Goal: Information Seeking & Learning: Learn about a topic

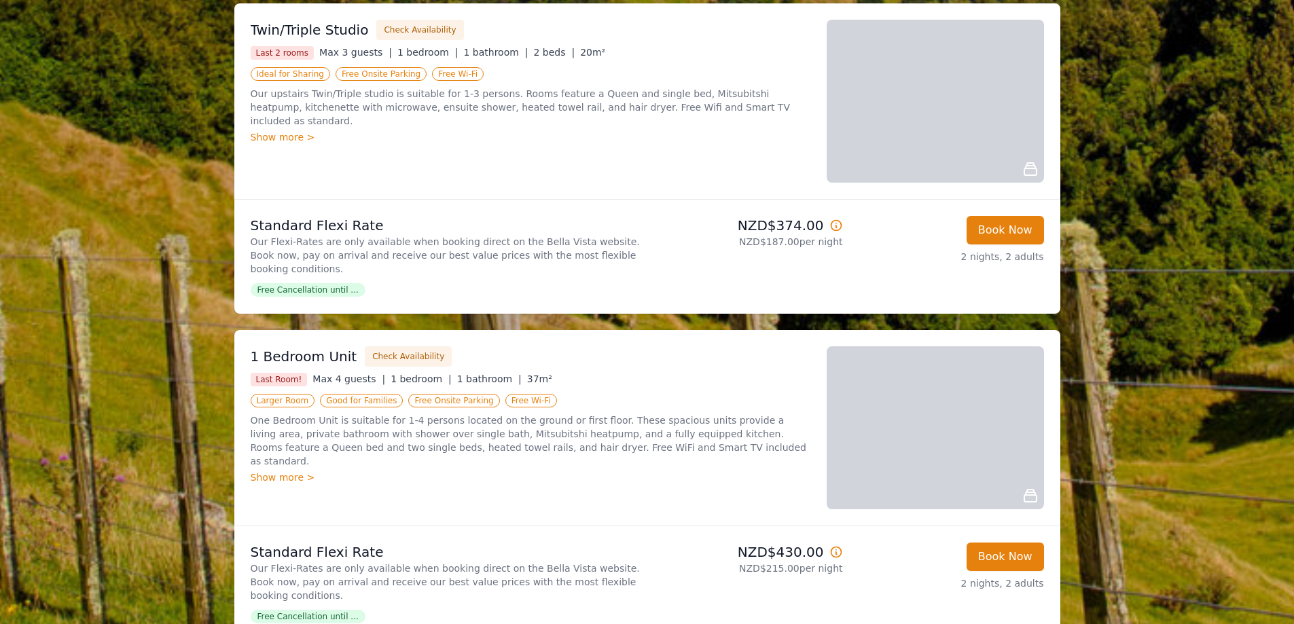
scroll to position [1222, 0]
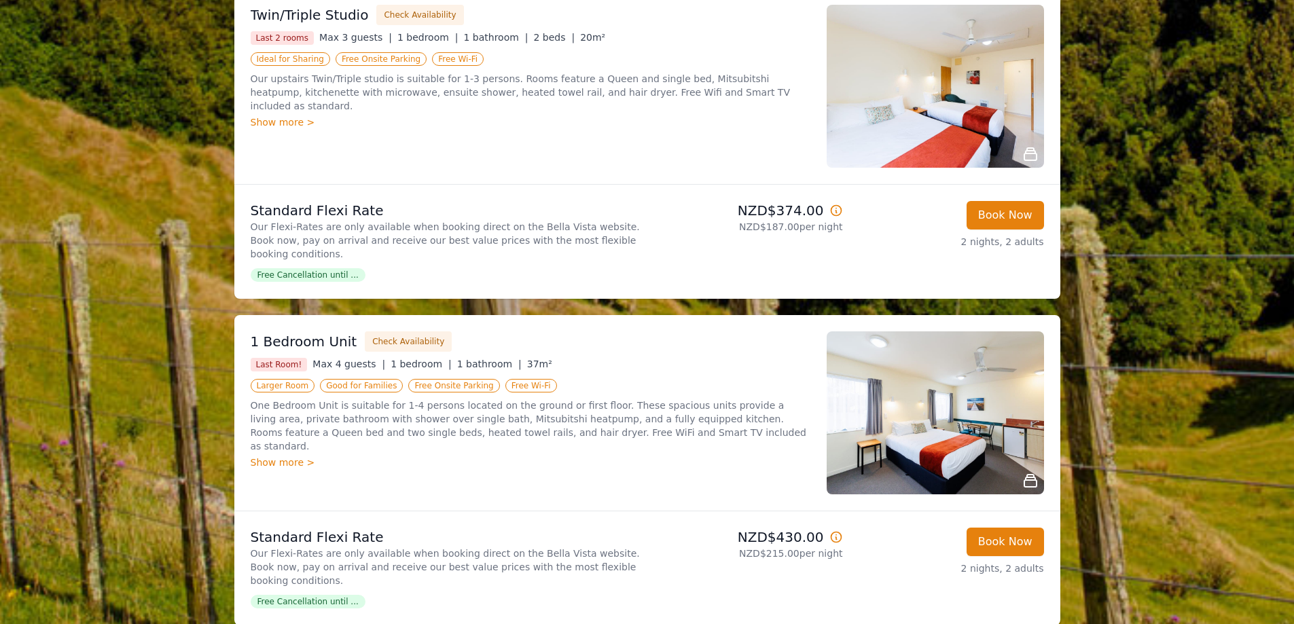
click at [949, 379] on img at bounding box center [935, 412] width 217 height 163
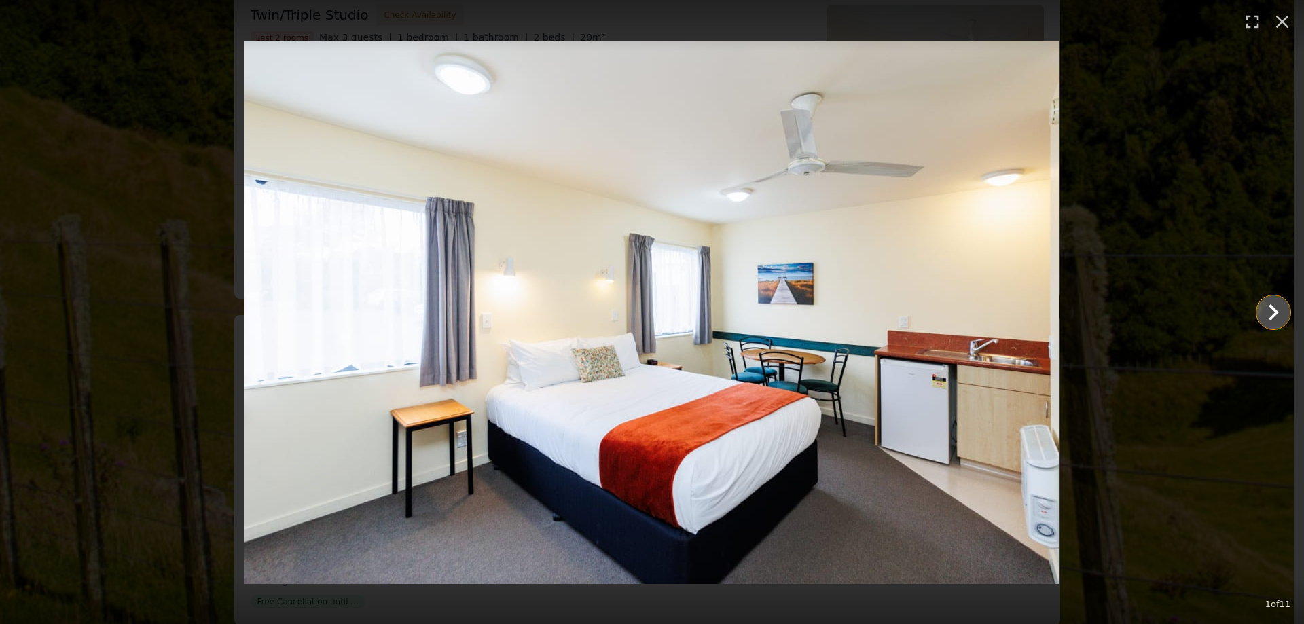
click at [1269, 304] on icon "Show slide 2 of 11" at bounding box center [1273, 312] width 33 height 33
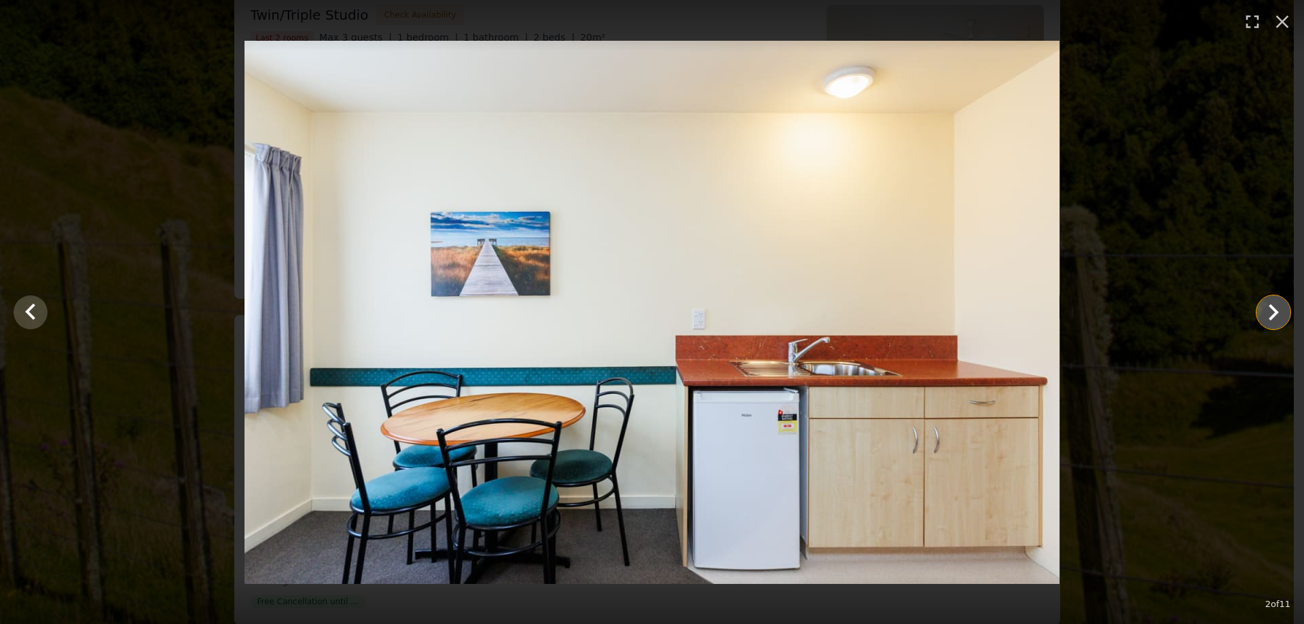
click at [1269, 304] on icon "Show slide 3 of 11" at bounding box center [1273, 312] width 33 height 33
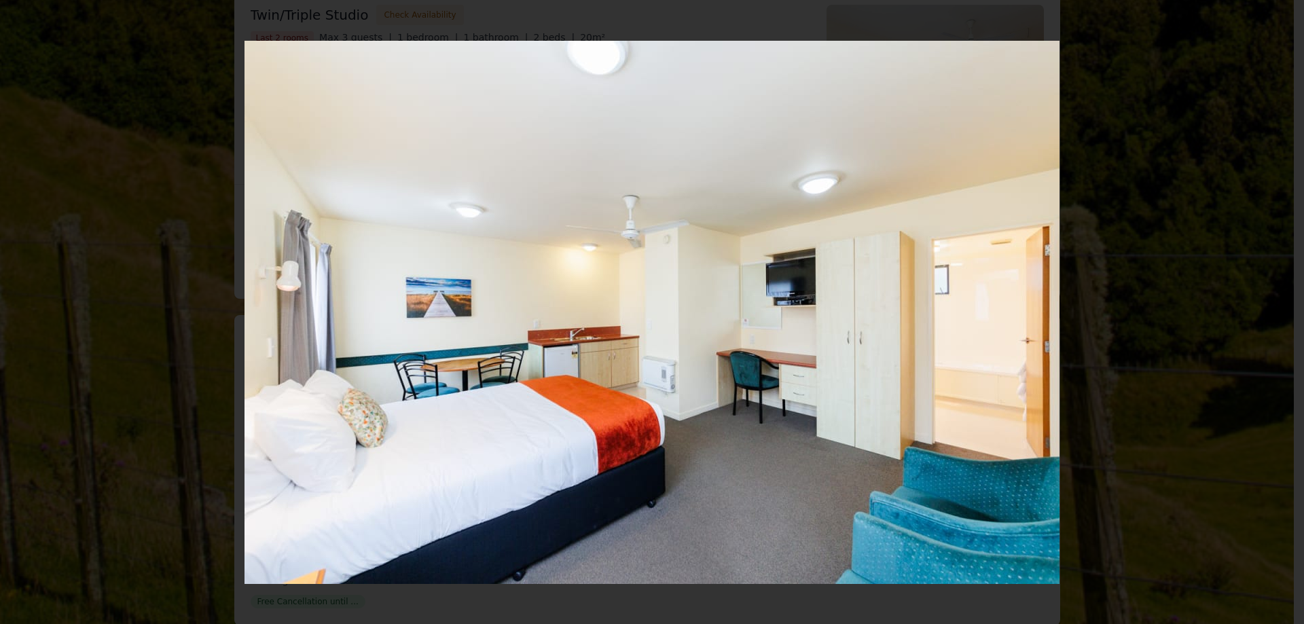
click at [1269, 304] on icon "Show slide 4 of 11" at bounding box center [1273, 312] width 33 height 33
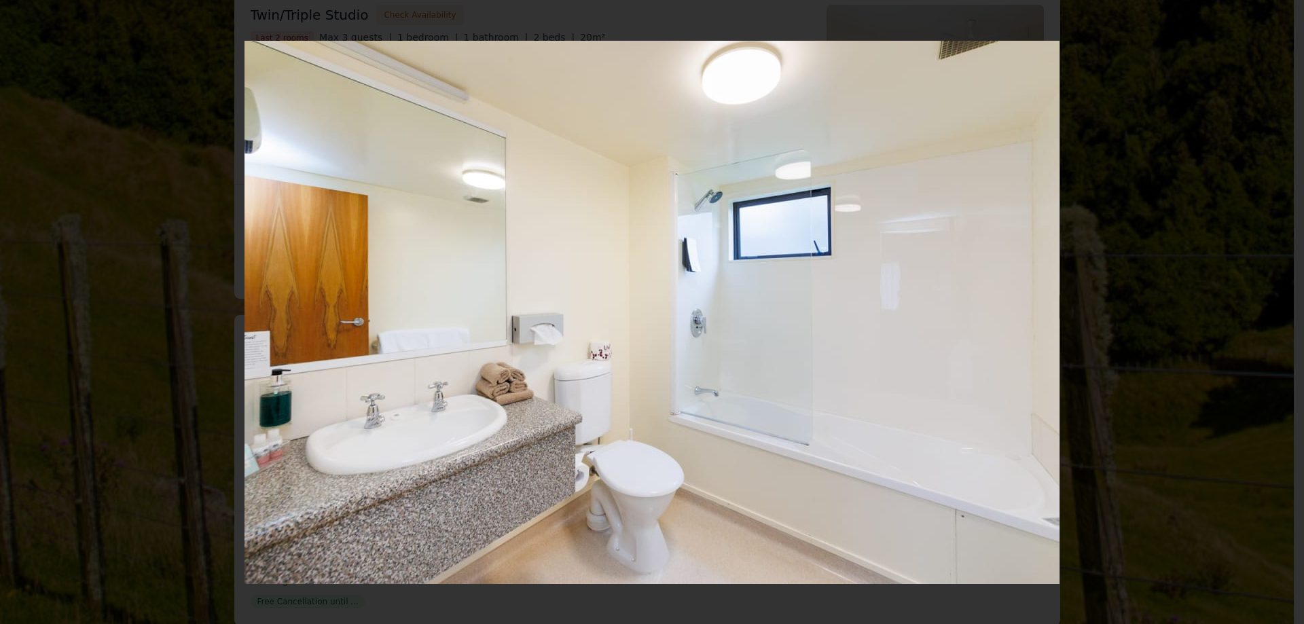
click at [1269, 304] on icon "Show slide 5 of 11" at bounding box center [1273, 312] width 33 height 33
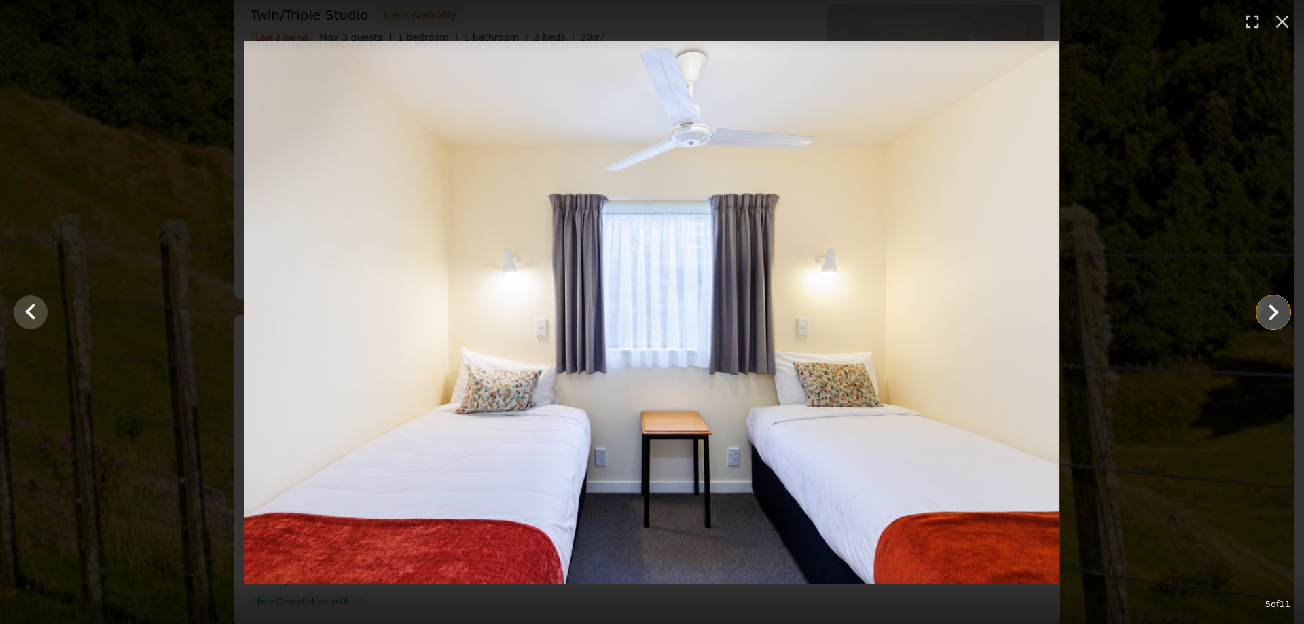
click at [1278, 311] on icon "Show slide 6 of 11" at bounding box center [1274, 312] width 10 height 16
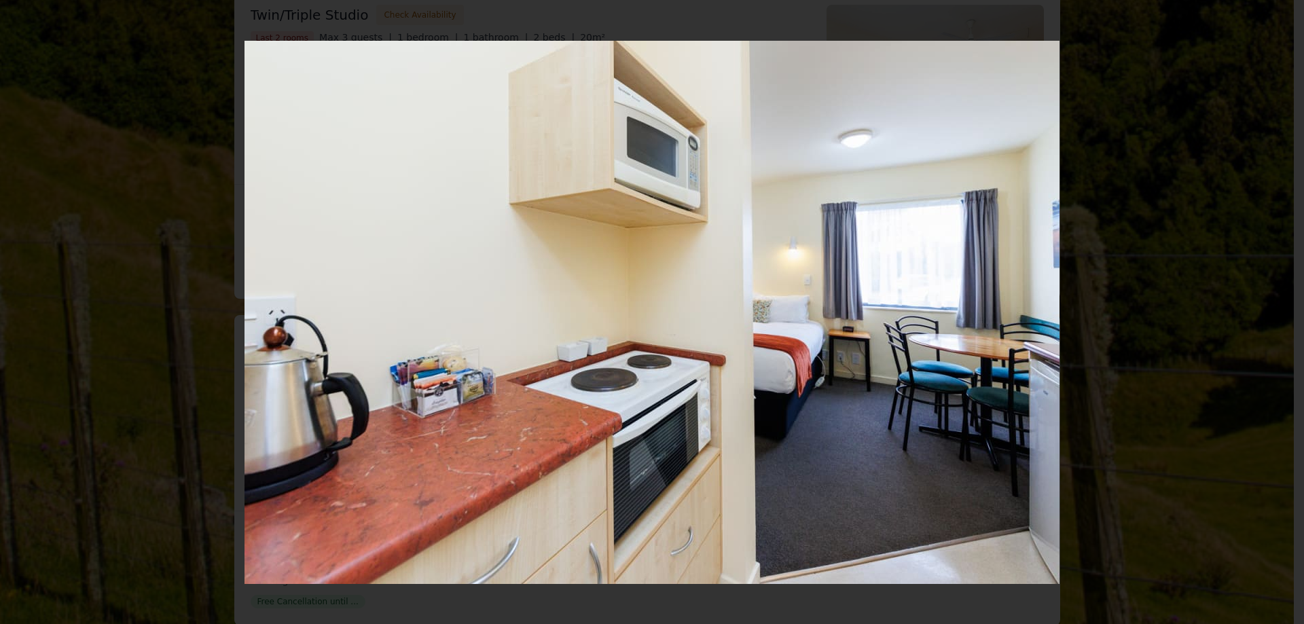
click at [1278, 311] on icon "Show slide 7 of 11" at bounding box center [1274, 312] width 10 height 16
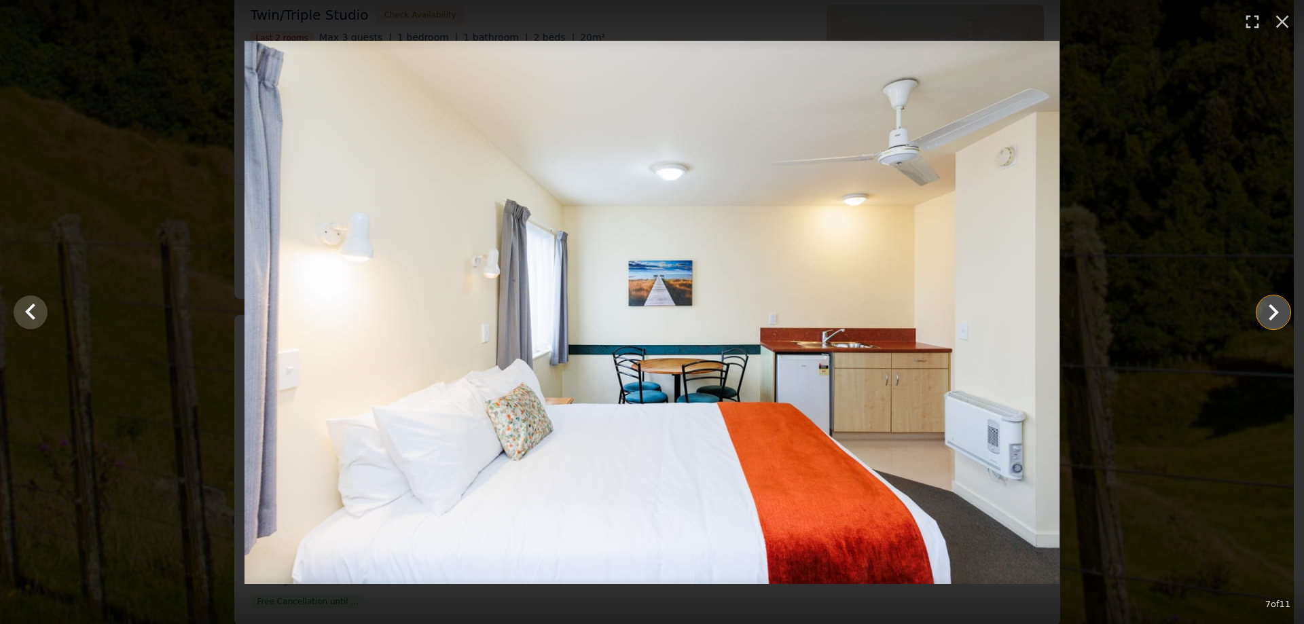
click at [1278, 311] on icon "Show slide 8 of 11" at bounding box center [1274, 312] width 10 height 16
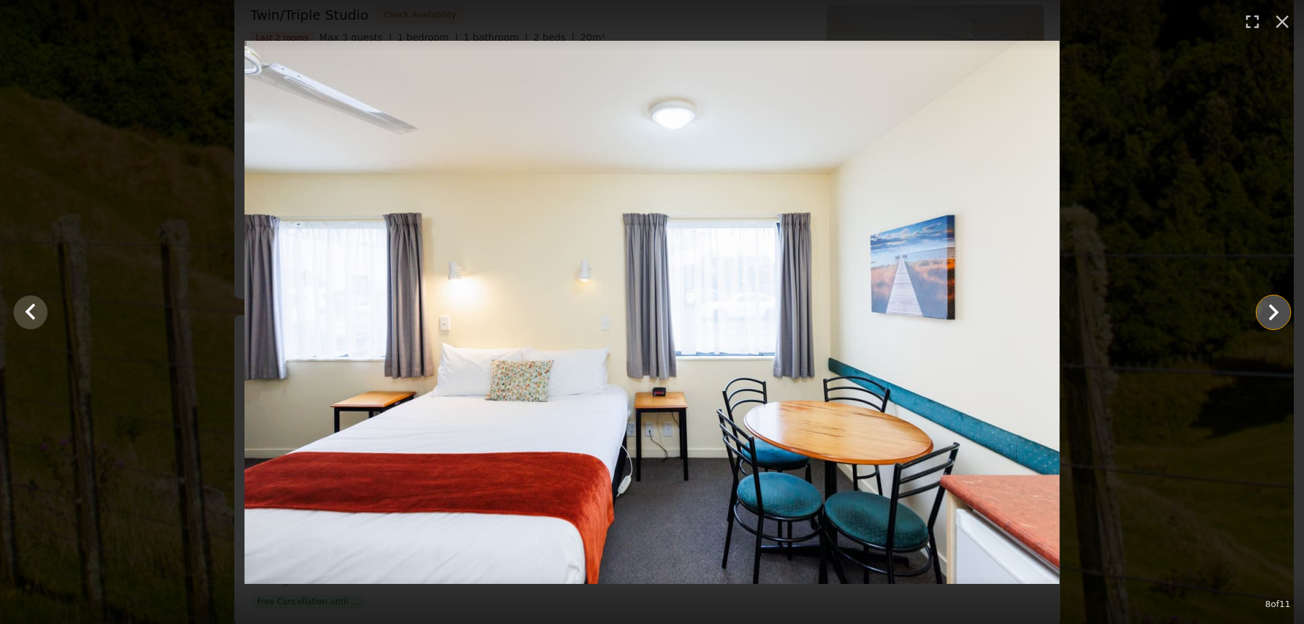
click at [1274, 311] on icon "Show slide 9 of 11" at bounding box center [1274, 312] width 10 height 16
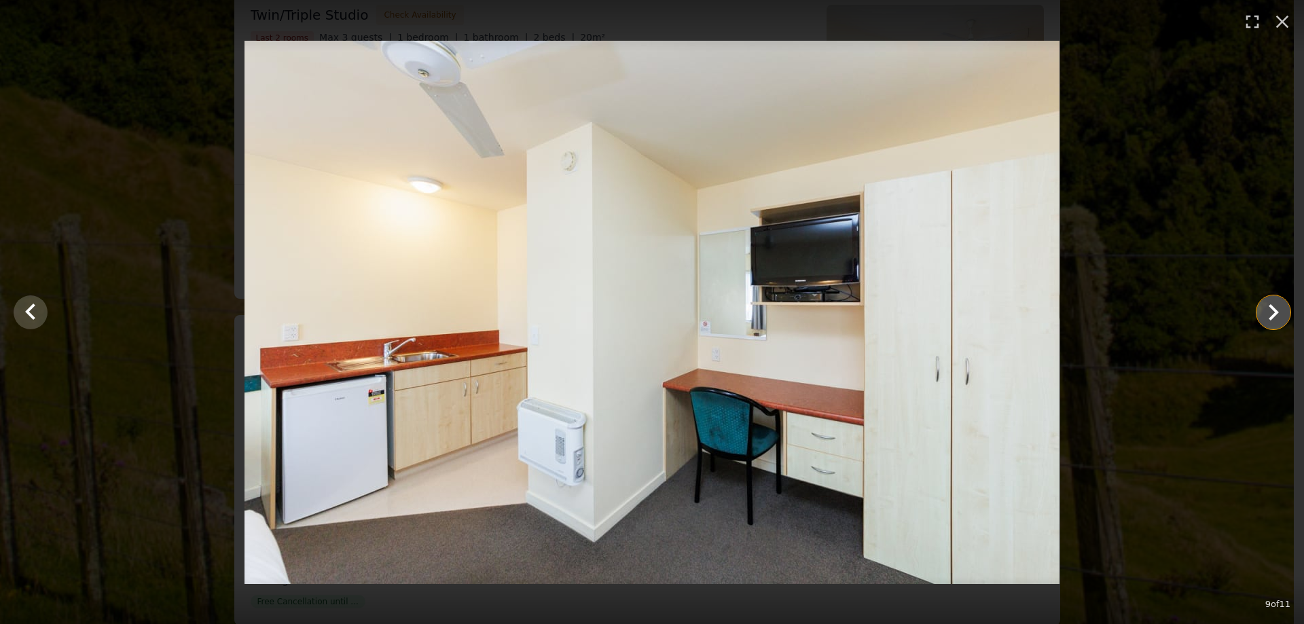
click at [1274, 311] on icon "Show slide 10 of 11" at bounding box center [1274, 312] width 10 height 16
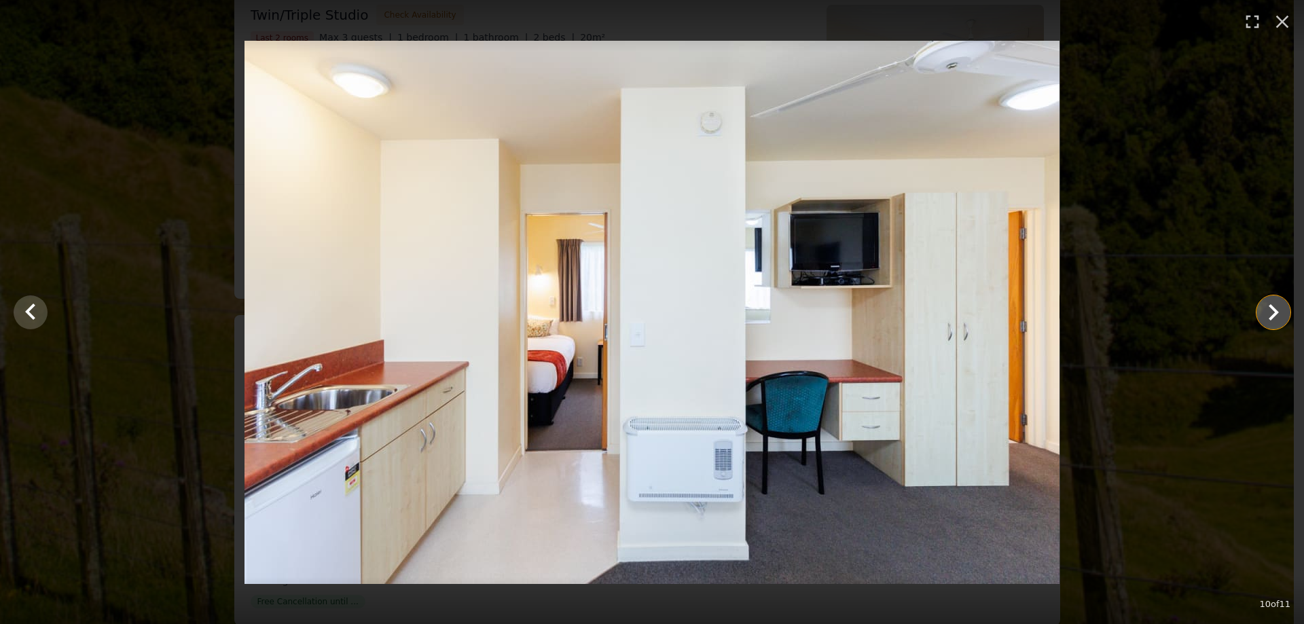
click at [1274, 311] on icon "Show slide 11 of 11" at bounding box center [1274, 312] width 10 height 16
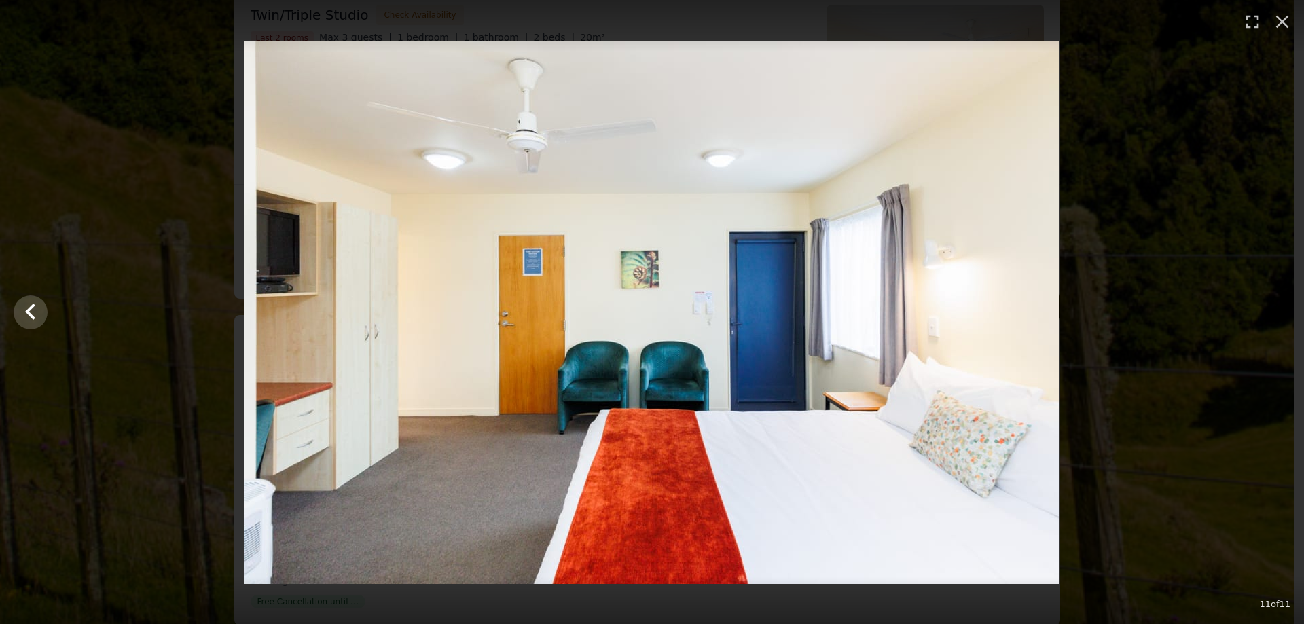
click at [1274, 311] on div at bounding box center [652, 312] width 1304 height 543
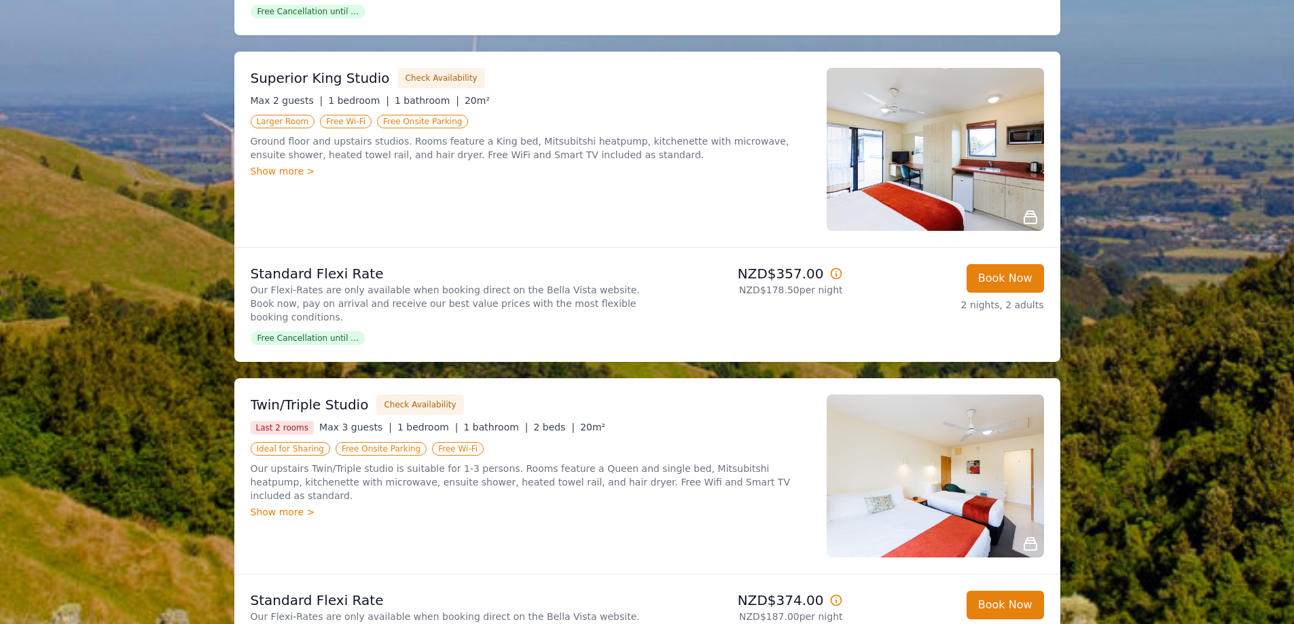
scroll to position [611, 0]
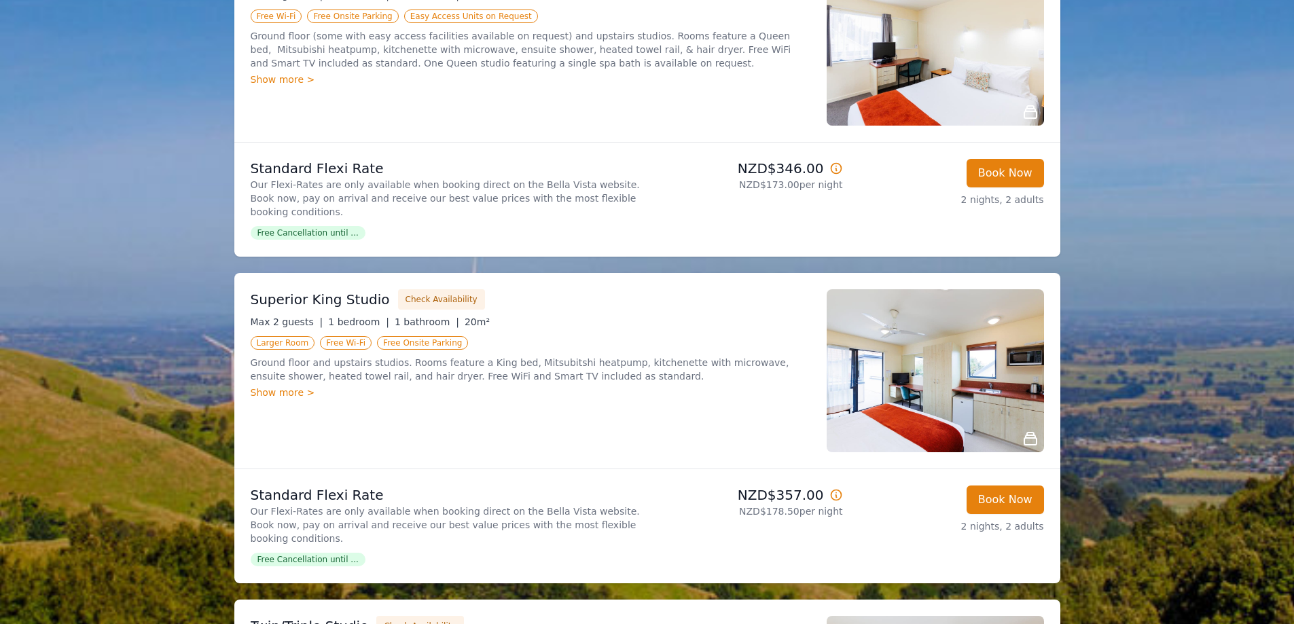
click at [957, 343] on img at bounding box center [935, 370] width 217 height 163
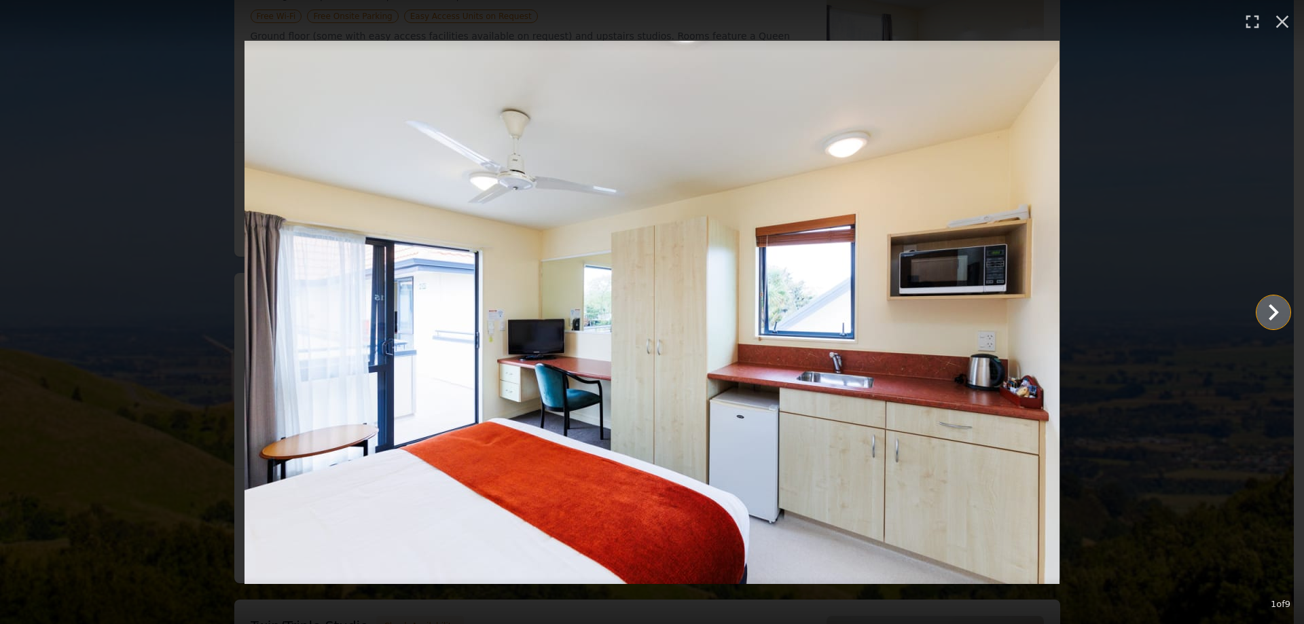
click at [1267, 308] on icon "Show slide 2 of 9" at bounding box center [1273, 312] width 33 height 33
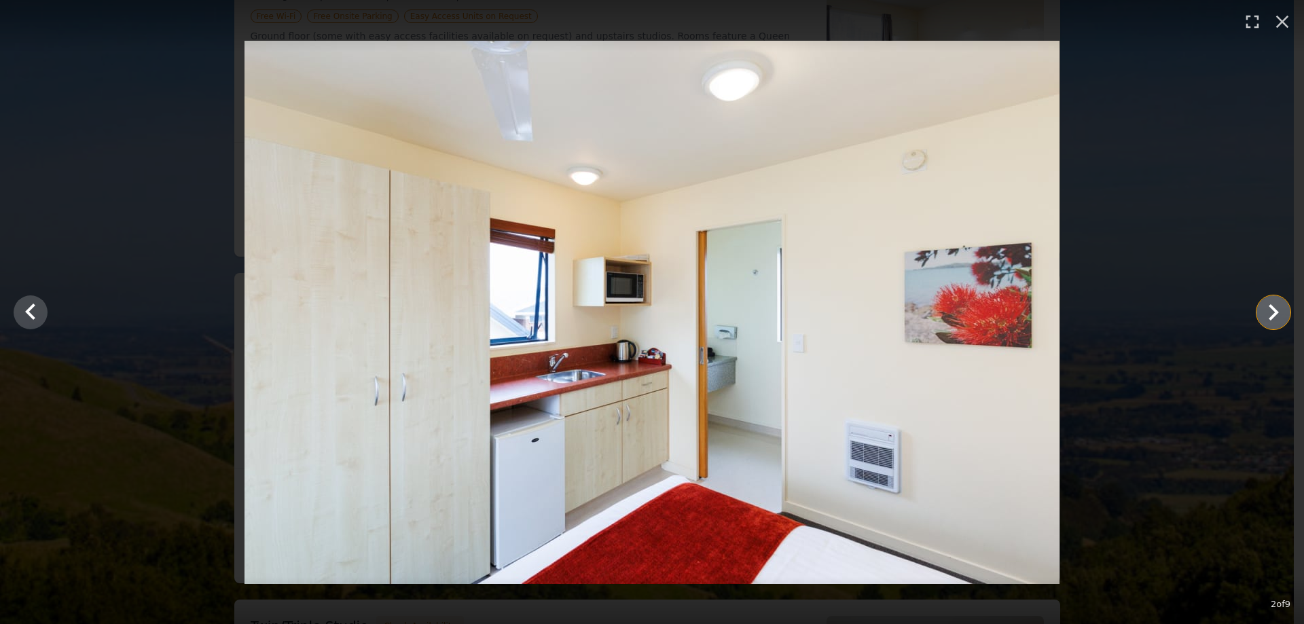
click at [1278, 320] on icon "Show slide 3 of 9" at bounding box center [1273, 312] width 33 height 33
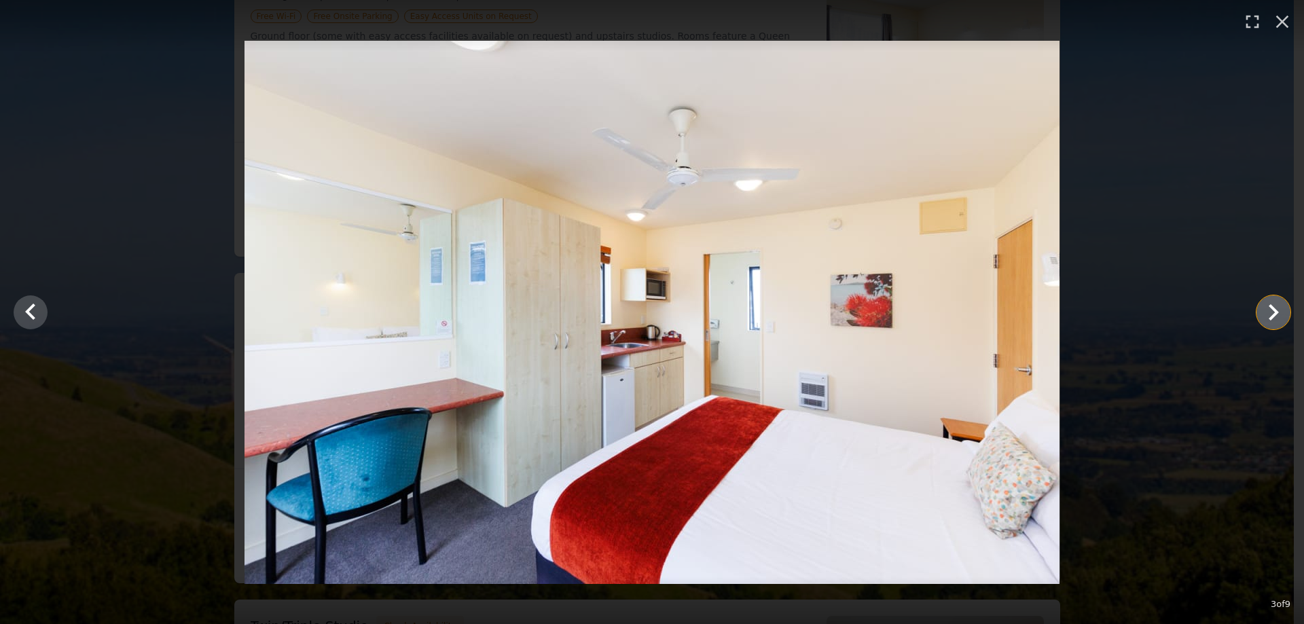
click at [1280, 307] on icon "Show slide 4 of 9" at bounding box center [1273, 312] width 33 height 33
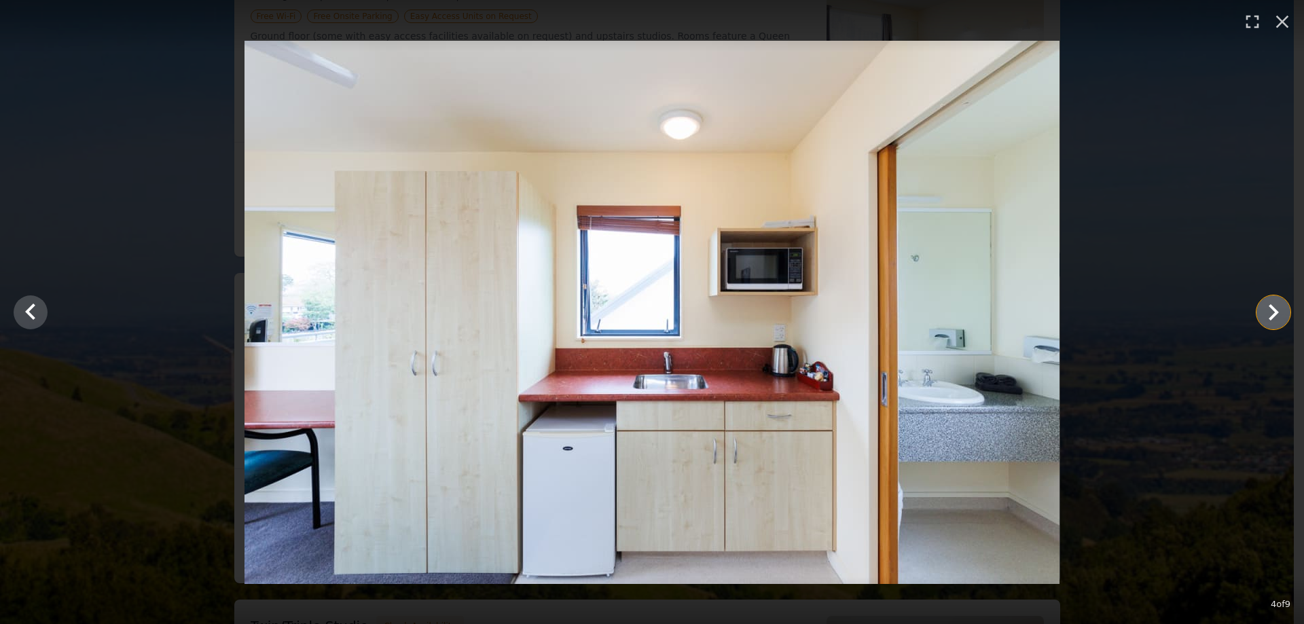
click at [1267, 312] on icon "Show slide 5 of 9" at bounding box center [1273, 312] width 33 height 33
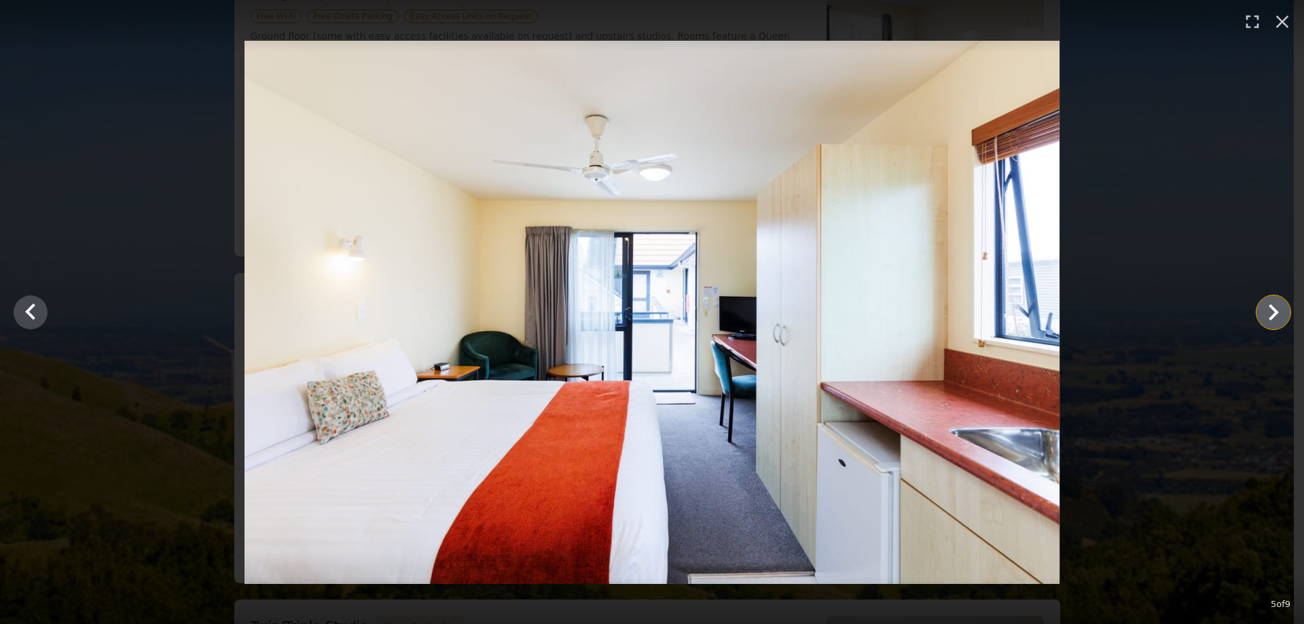
click at [1267, 312] on icon "Show slide 6 of 9" at bounding box center [1273, 312] width 33 height 33
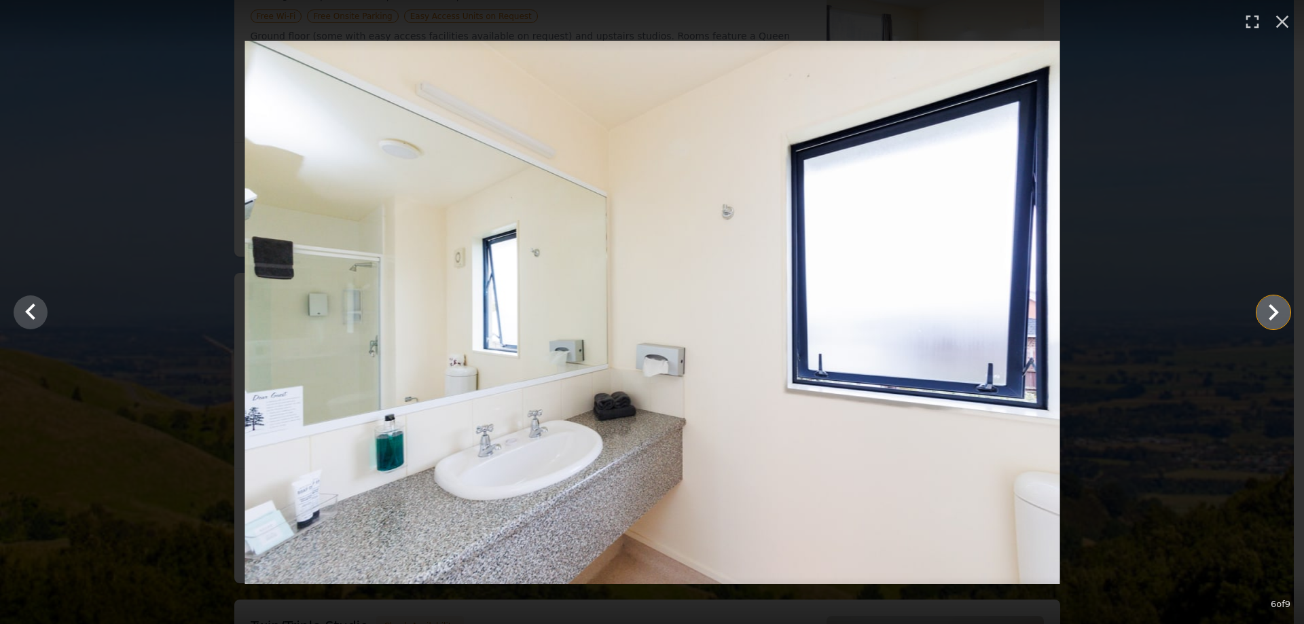
click at [1267, 312] on icon "Show slide 7 of 9" at bounding box center [1273, 312] width 33 height 33
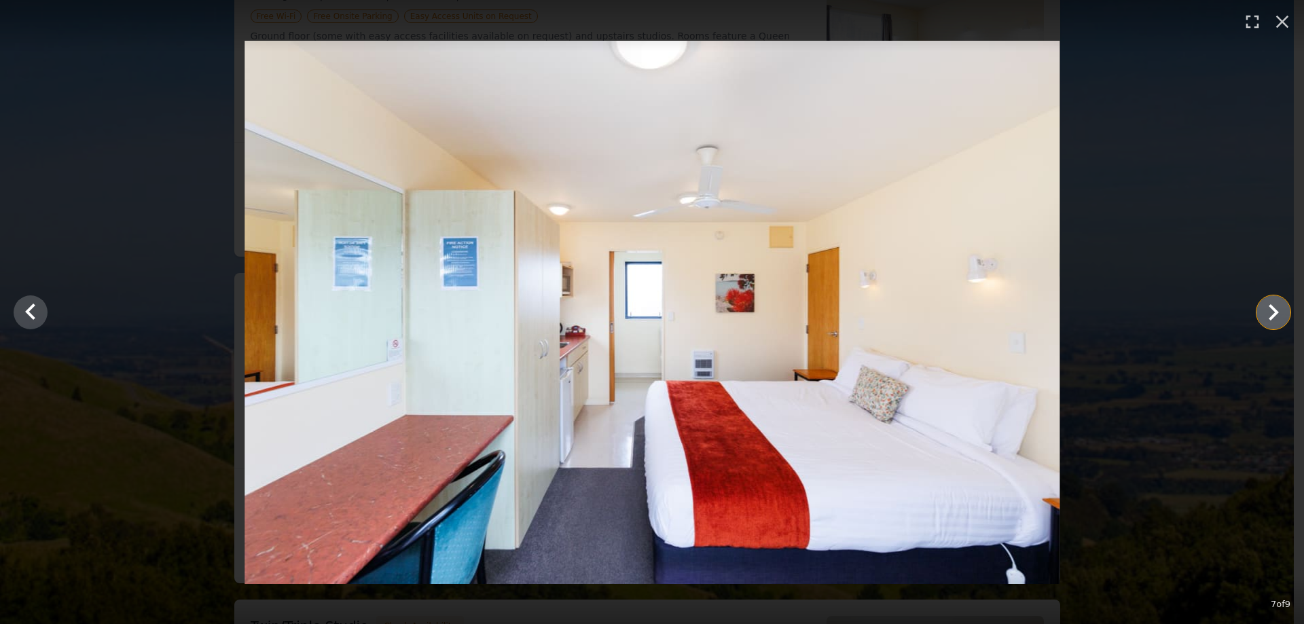
click at [1267, 312] on icon "Show slide 8 of 9" at bounding box center [1273, 312] width 33 height 33
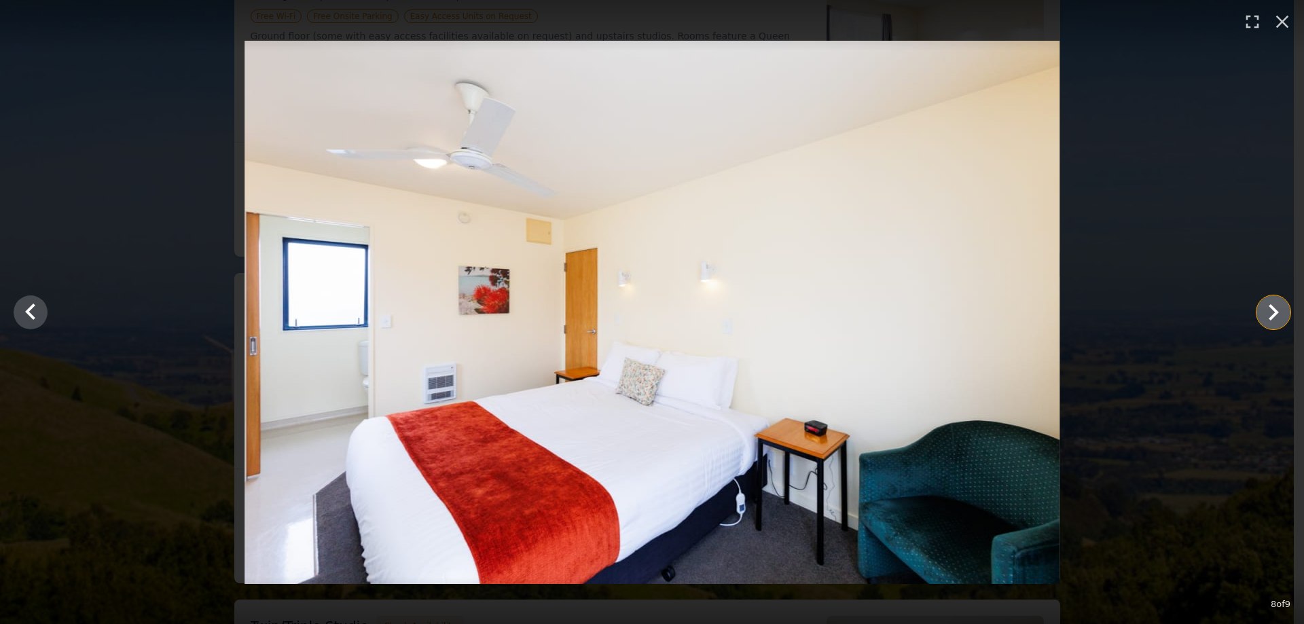
click at [1267, 312] on icon "Show slide 9 of 9" at bounding box center [1273, 312] width 33 height 33
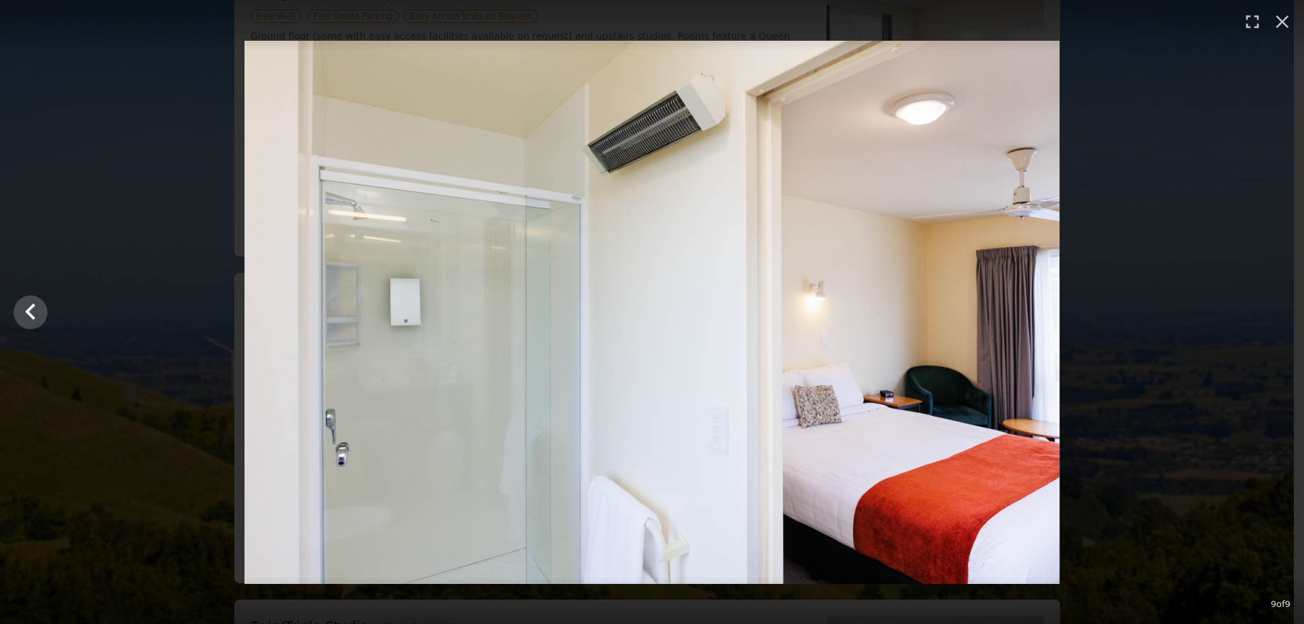
click at [1267, 312] on div at bounding box center [652, 312] width 1304 height 543
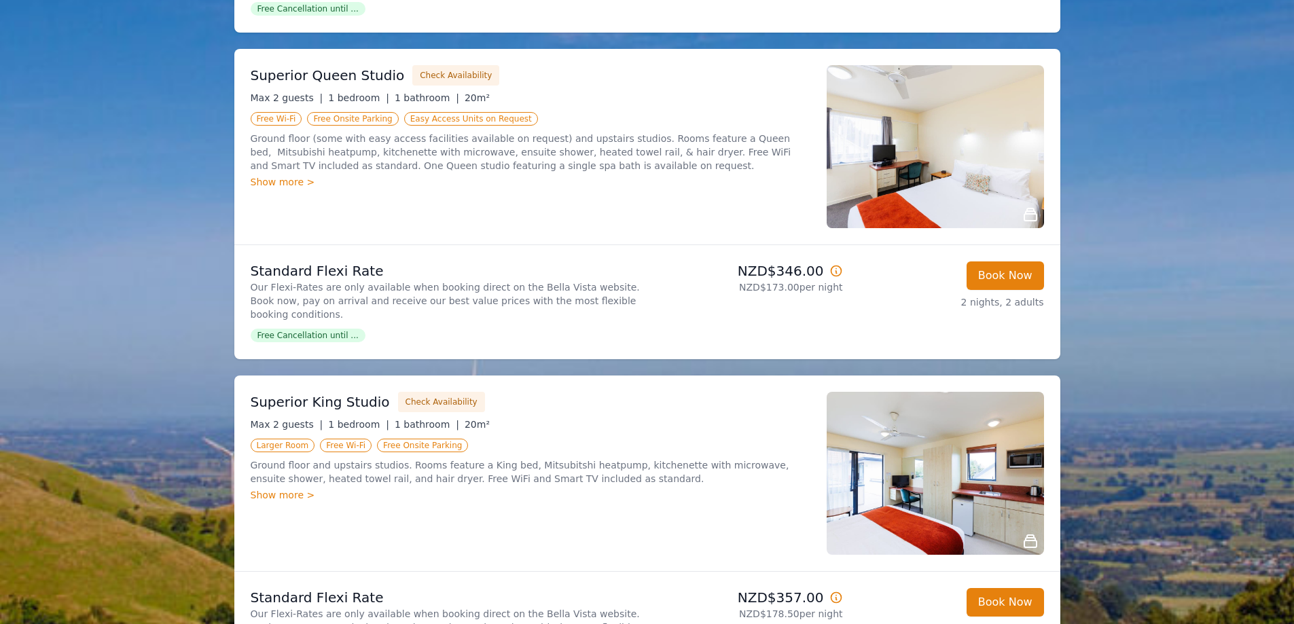
scroll to position [340, 0]
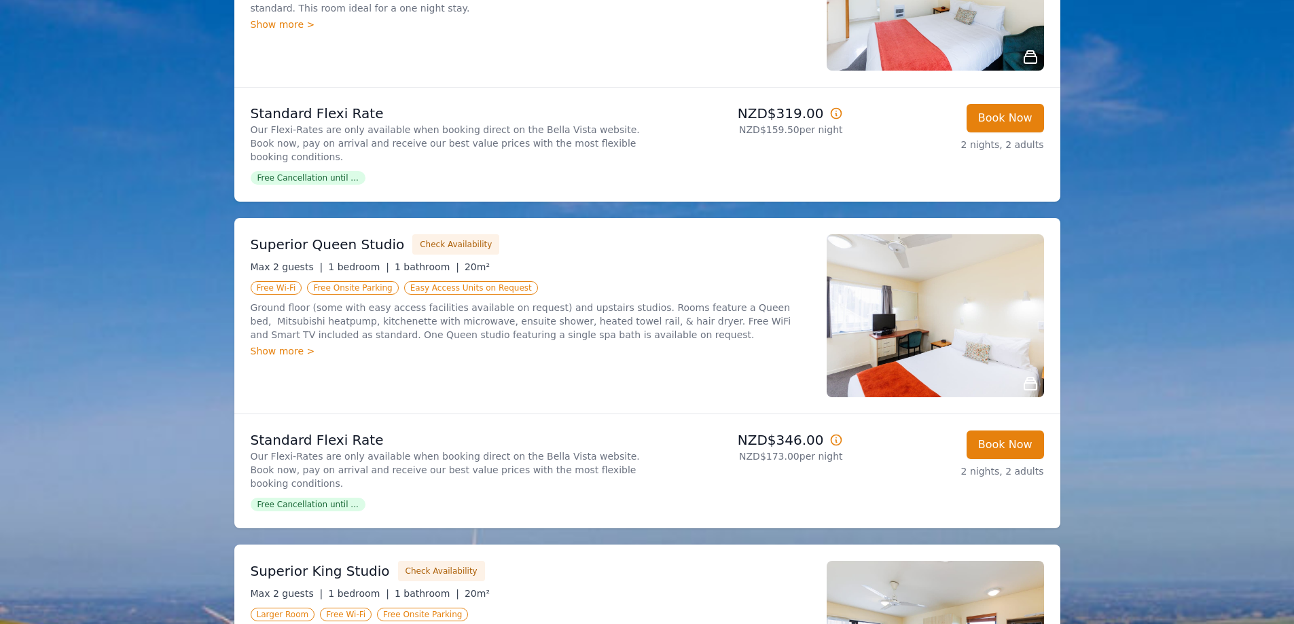
click at [912, 293] on img at bounding box center [935, 315] width 217 height 163
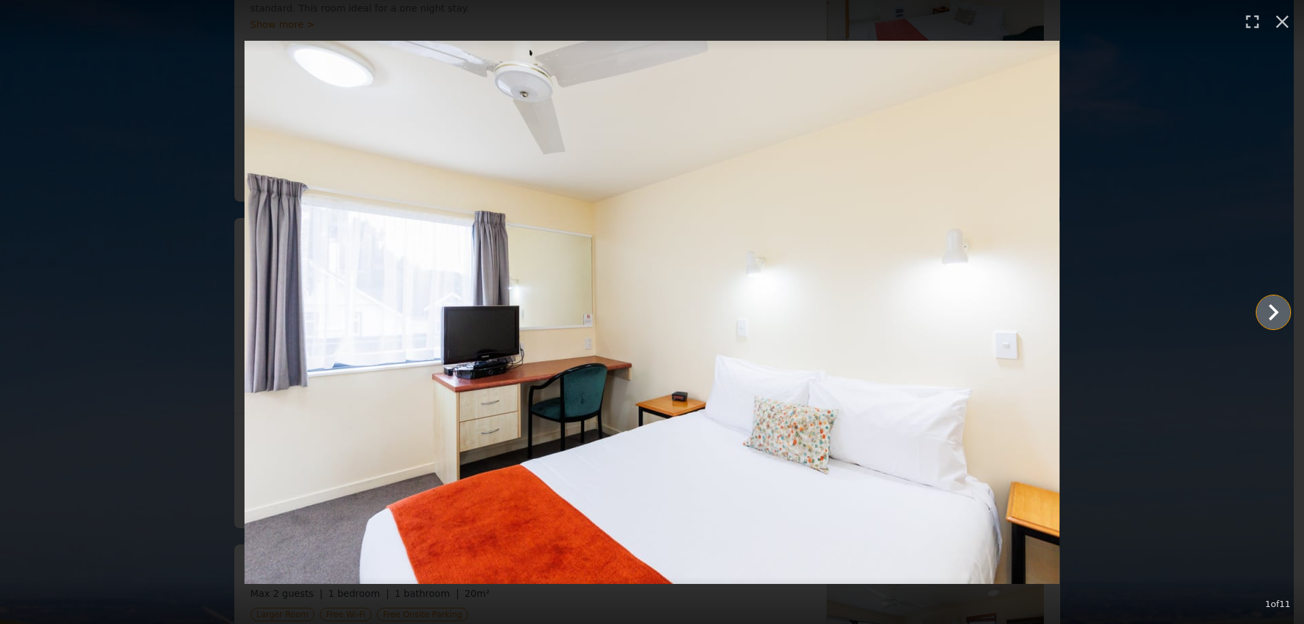
click at [1269, 312] on icon "Show slide 2 of 11" at bounding box center [1273, 312] width 33 height 33
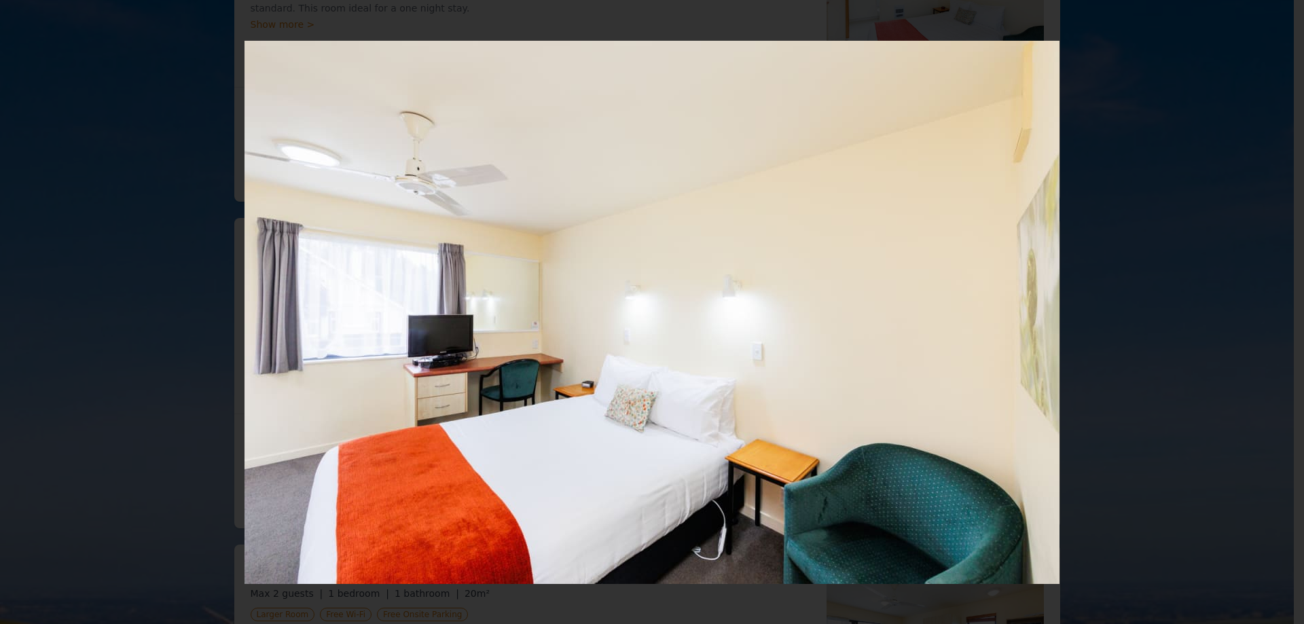
click at [1269, 312] on icon "Show slide 3 of 11" at bounding box center [1273, 312] width 33 height 33
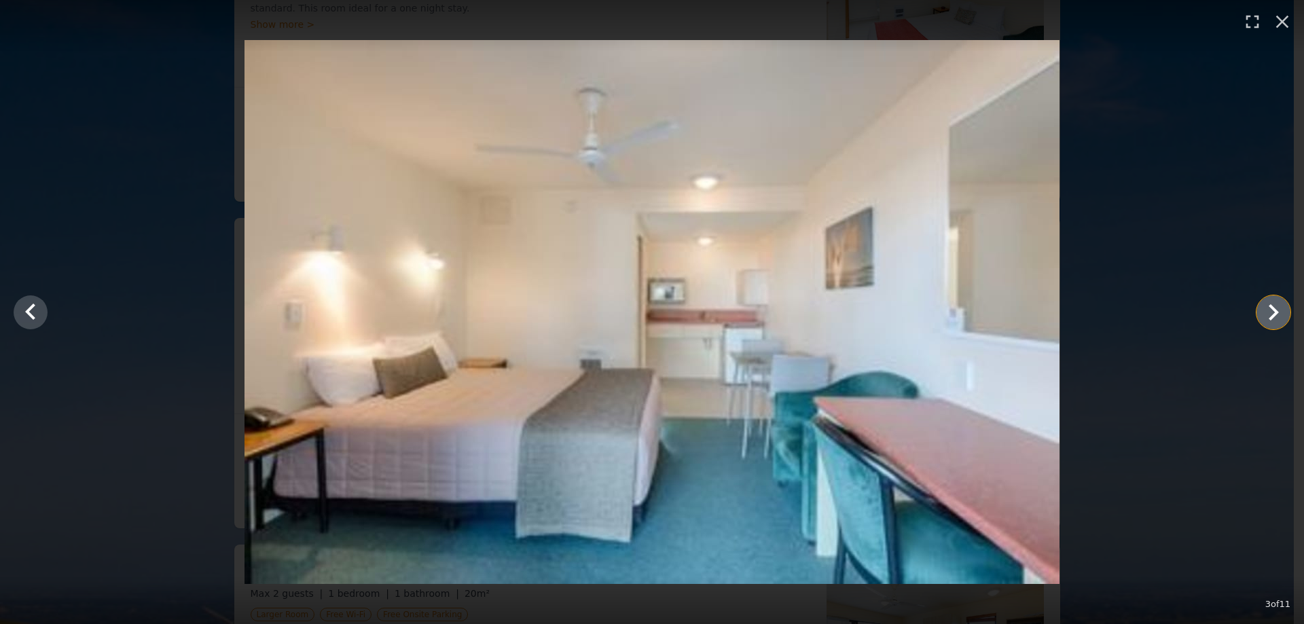
click at [1269, 312] on icon "Show slide 4 of 11" at bounding box center [1273, 312] width 33 height 33
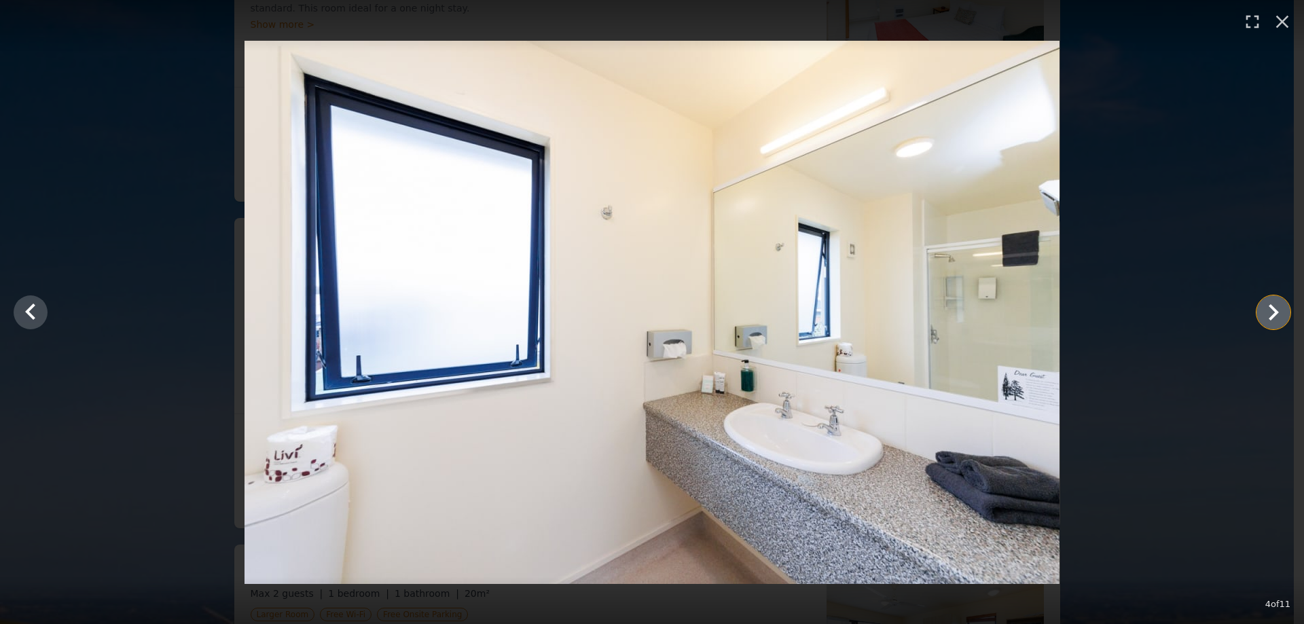
click at [1269, 312] on icon "Show slide 5 of 11" at bounding box center [1273, 312] width 33 height 33
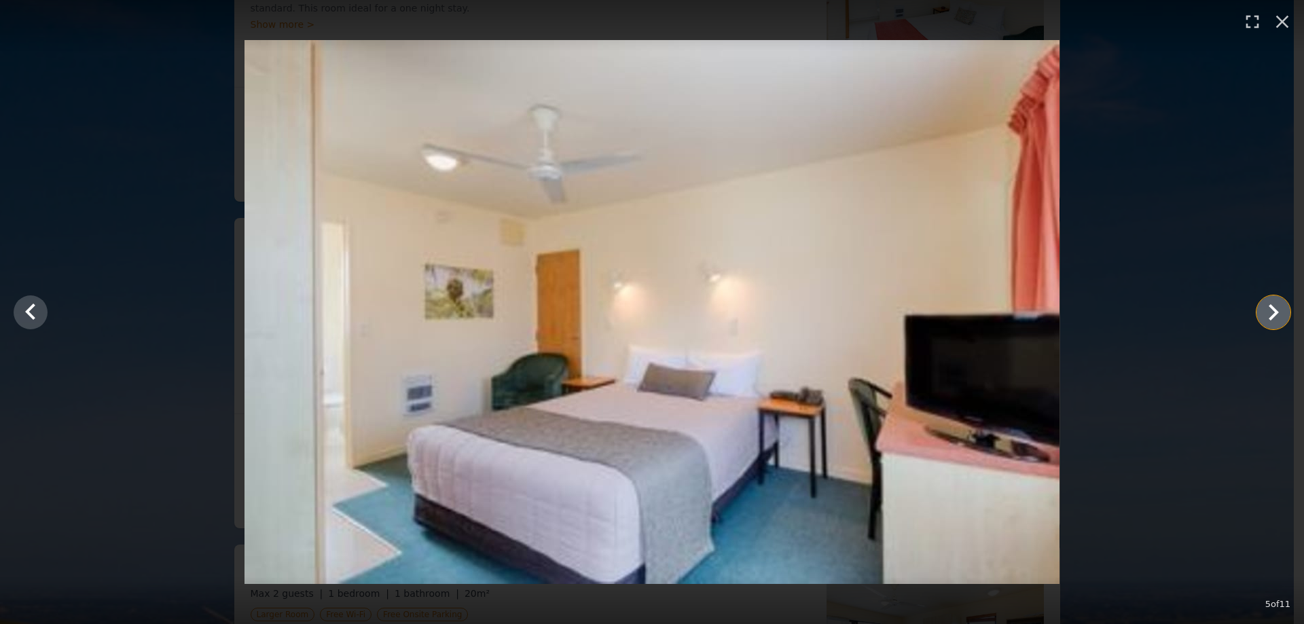
click at [1269, 312] on icon "Show slide 6 of 11" at bounding box center [1273, 312] width 33 height 33
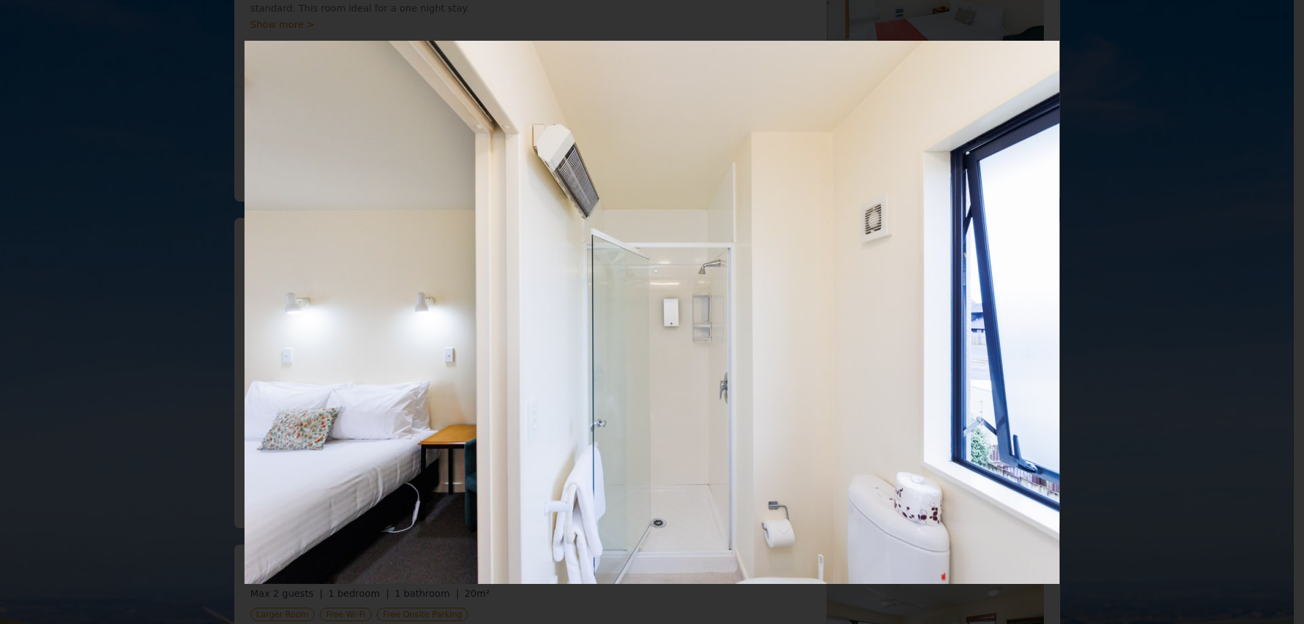
click at [1269, 312] on icon "Show slide 7 of 11" at bounding box center [1273, 312] width 33 height 33
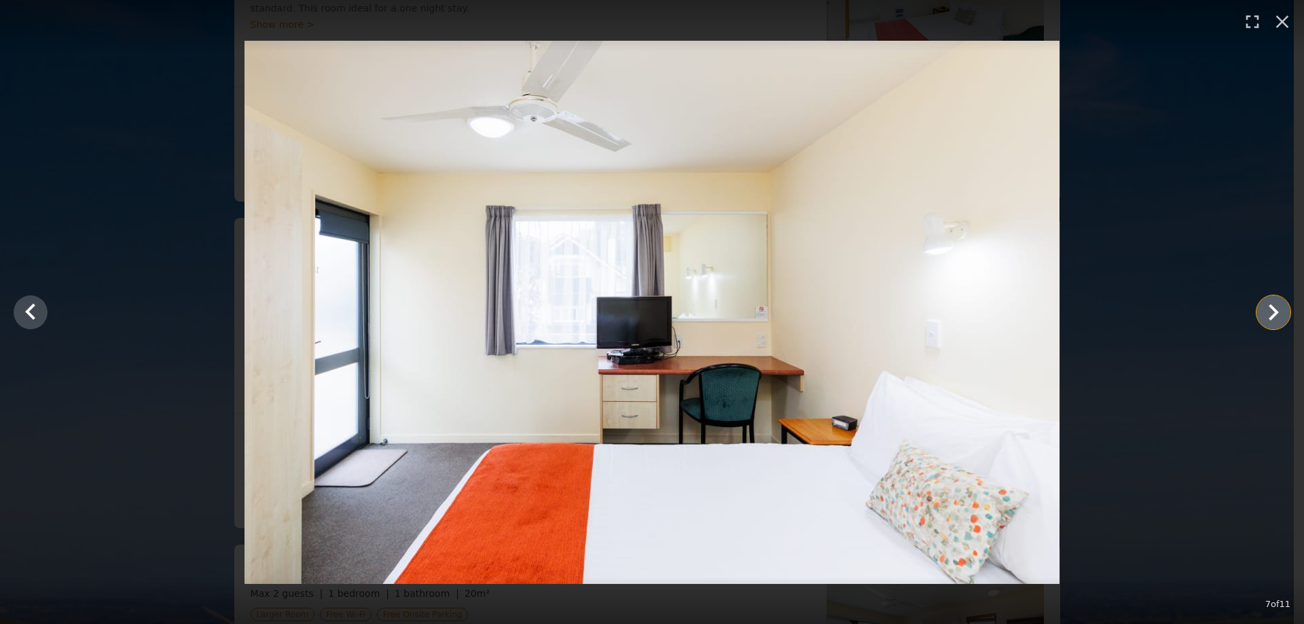
click at [1269, 312] on icon "Show slide 8 of 11" at bounding box center [1273, 312] width 33 height 33
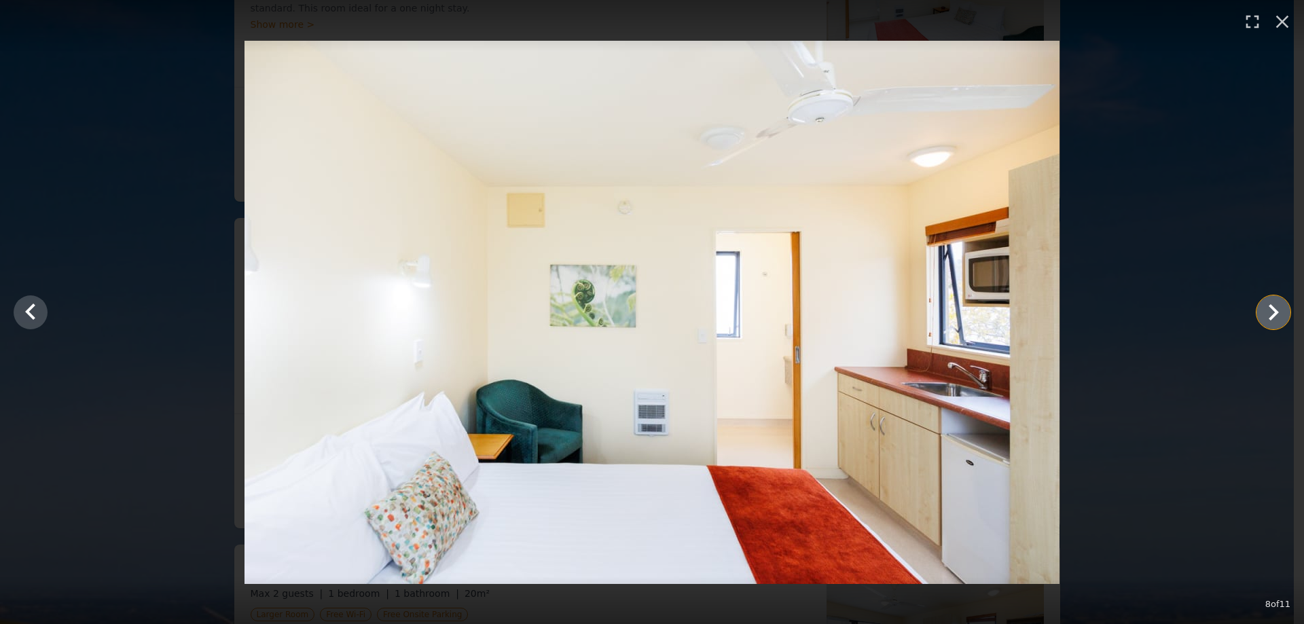
click at [1269, 312] on icon "Show slide 9 of 11" at bounding box center [1273, 312] width 33 height 33
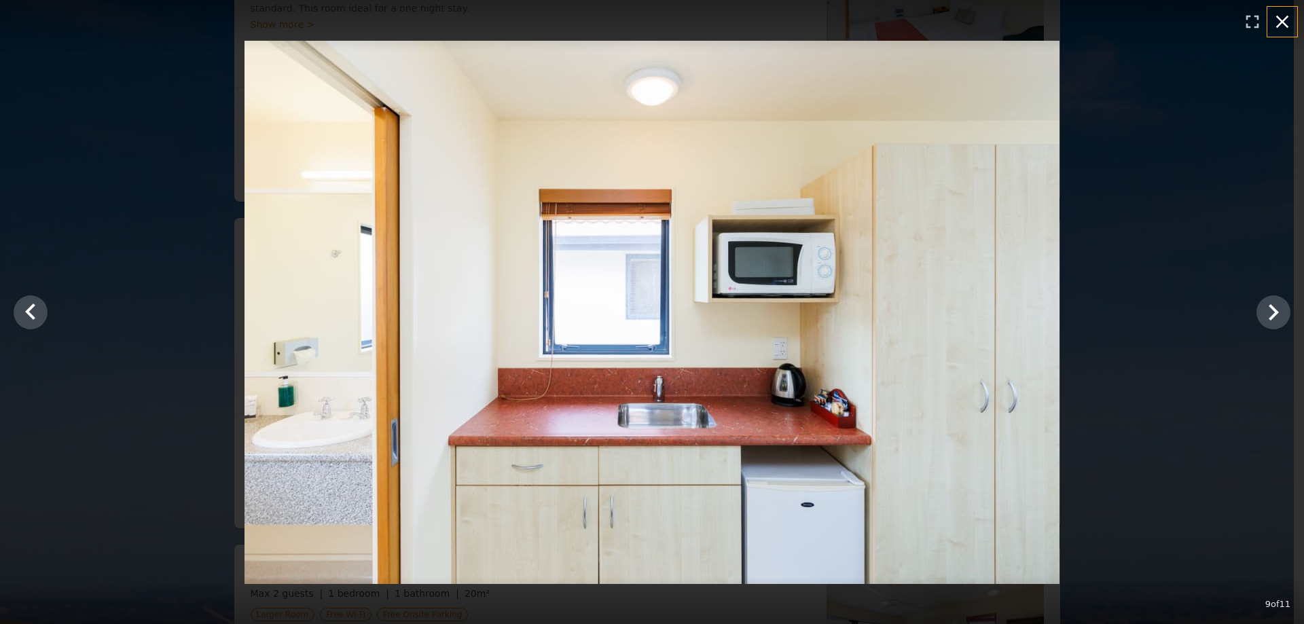
click at [1280, 20] on icon "button" at bounding box center [1282, 22] width 13 height 13
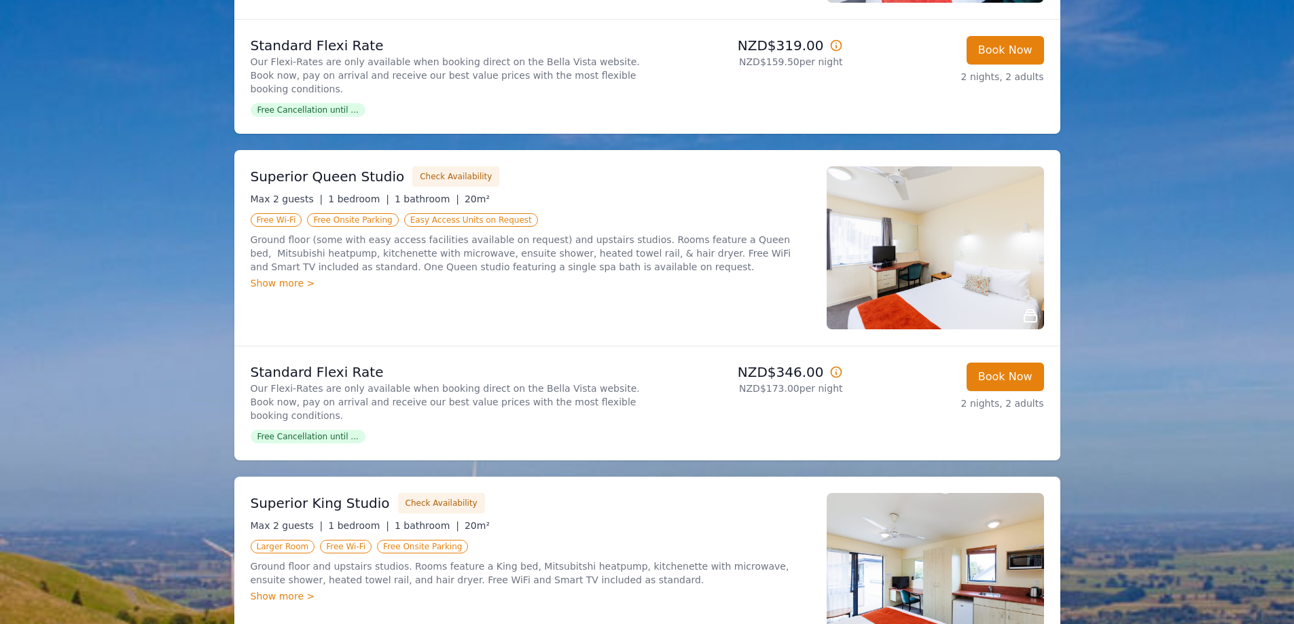
scroll to position [0, 0]
